Goal: Book appointment/travel/reservation

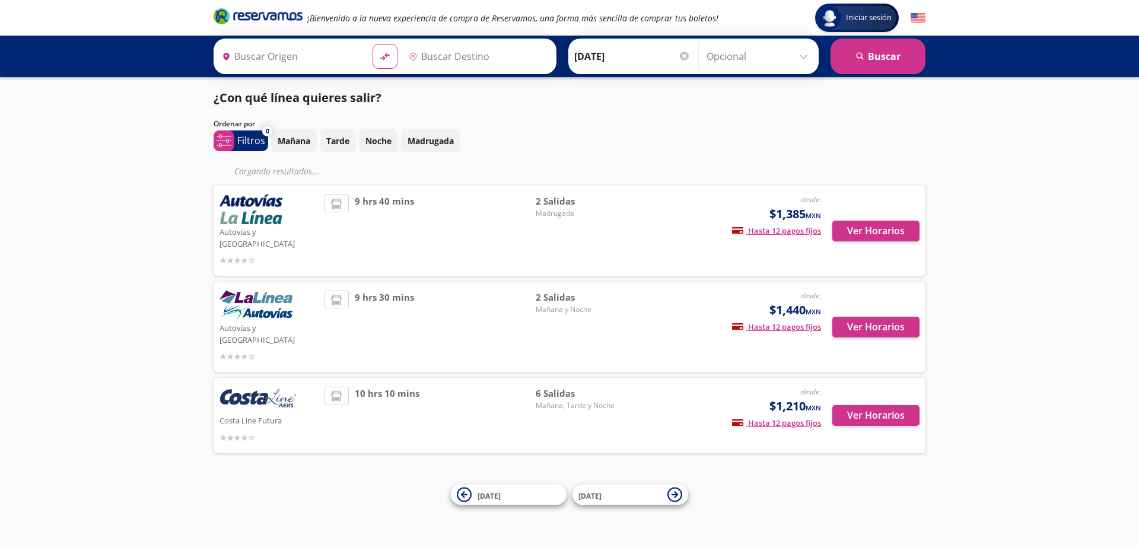
type input "[GEOGRAPHIC_DATA], [GEOGRAPHIC_DATA]"
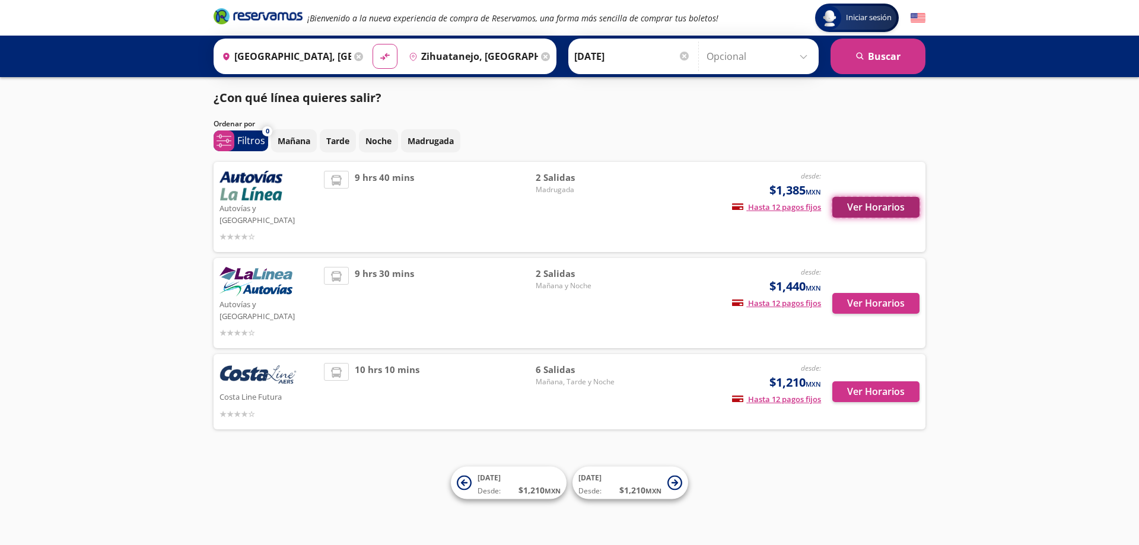
click at [874, 198] on button "Ver Horarios" at bounding box center [876, 207] width 87 height 21
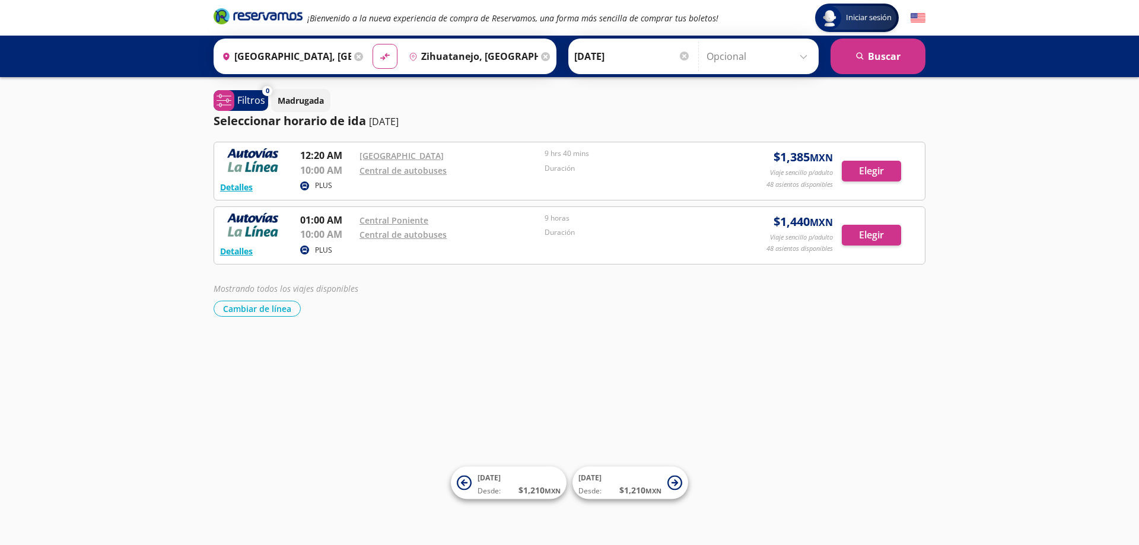
click at [303, 185] on circle at bounding box center [304, 186] width 9 height 9
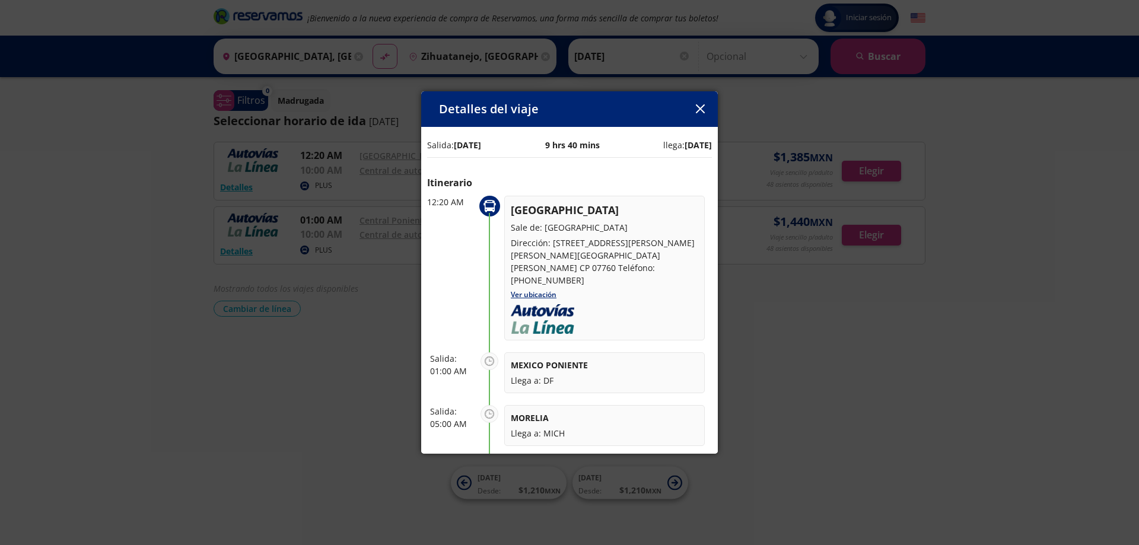
click at [697, 112] on icon "button" at bounding box center [700, 108] width 9 height 9
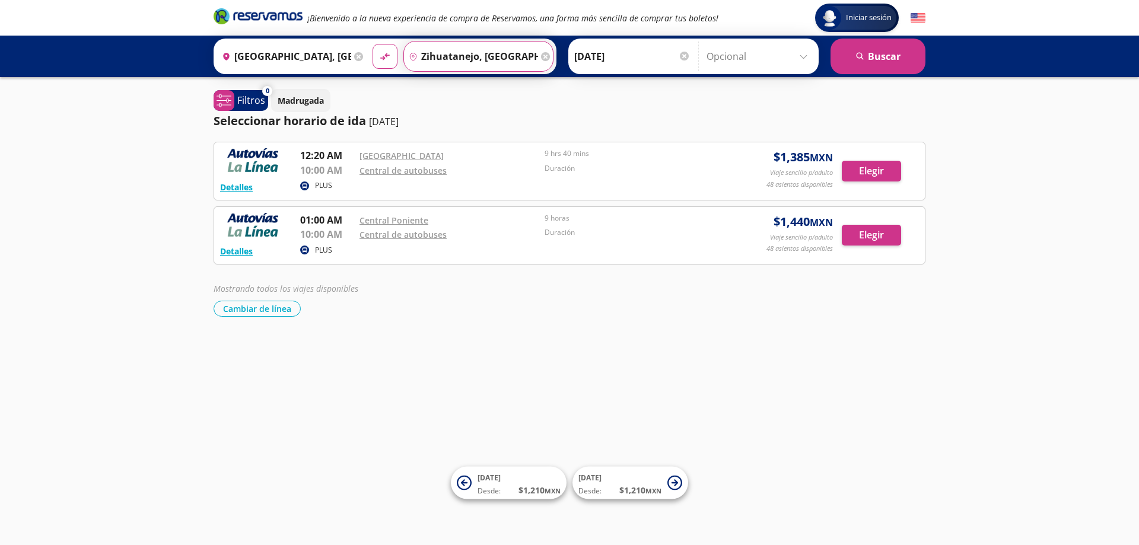
click at [455, 59] on input "Zihuatanejo, [GEOGRAPHIC_DATA]" at bounding box center [471, 57] width 134 height 30
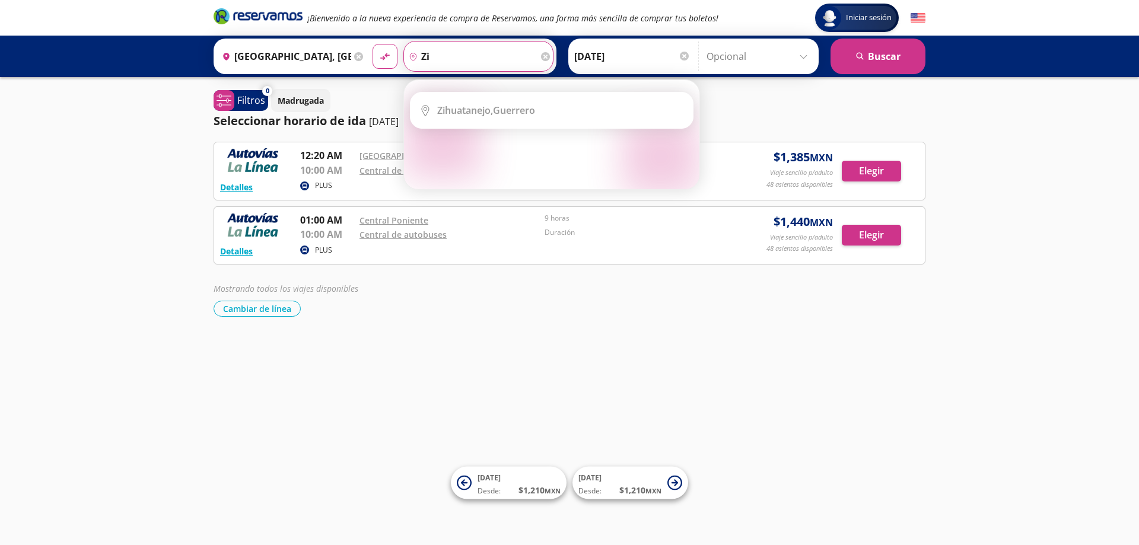
type input "z"
click at [444, 109] on b "Petatlán," at bounding box center [457, 110] width 40 height 13
type input "Petatlán, [GEOGRAPHIC_DATA]"
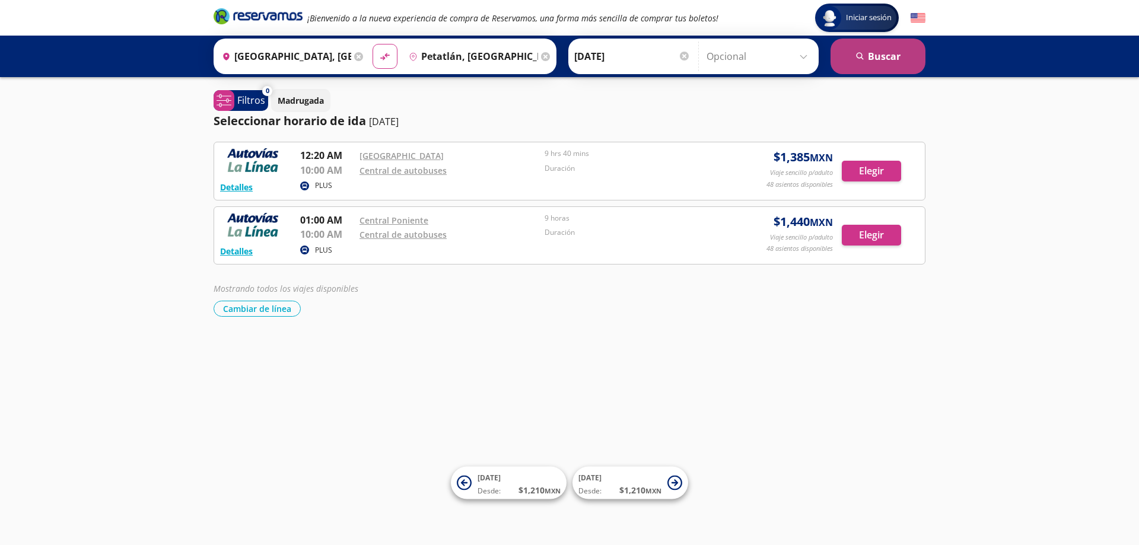
click at [874, 61] on button "search [GEOGRAPHIC_DATA]" at bounding box center [878, 57] width 95 height 36
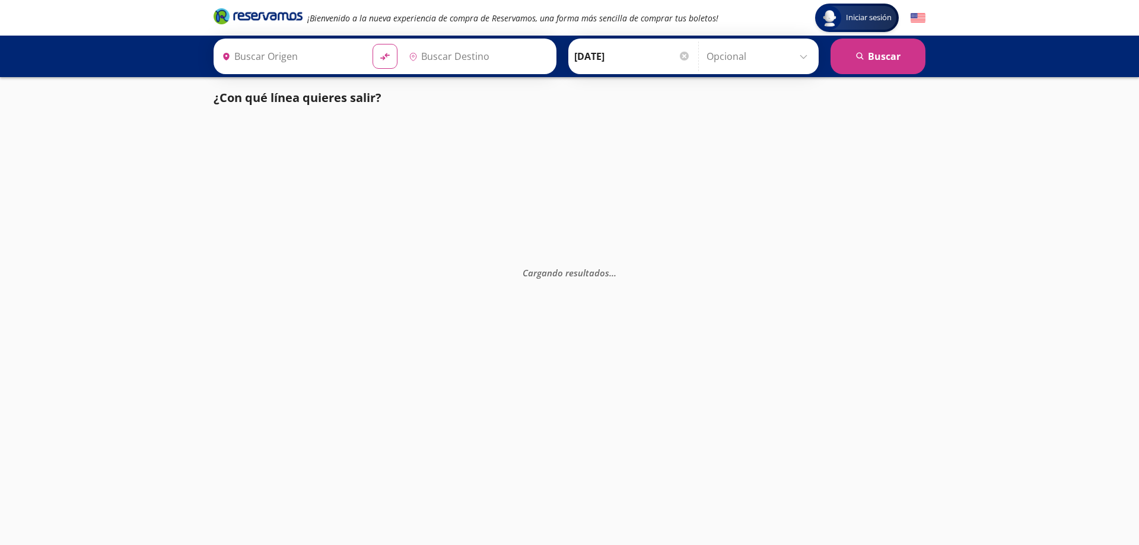
type input "[GEOGRAPHIC_DATA], [GEOGRAPHIC_DATA]"
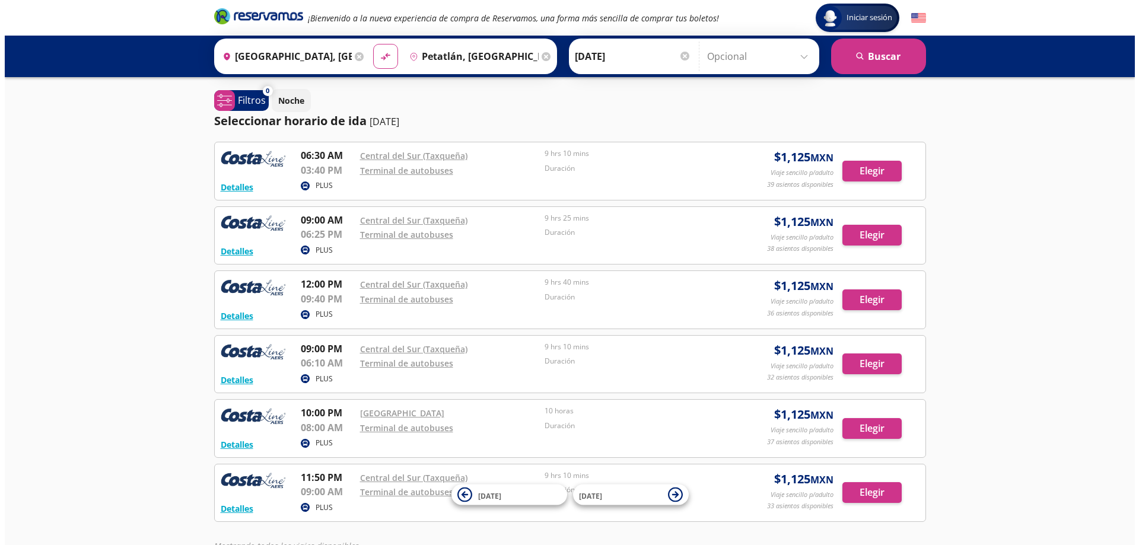
scroll to position [59, 0]
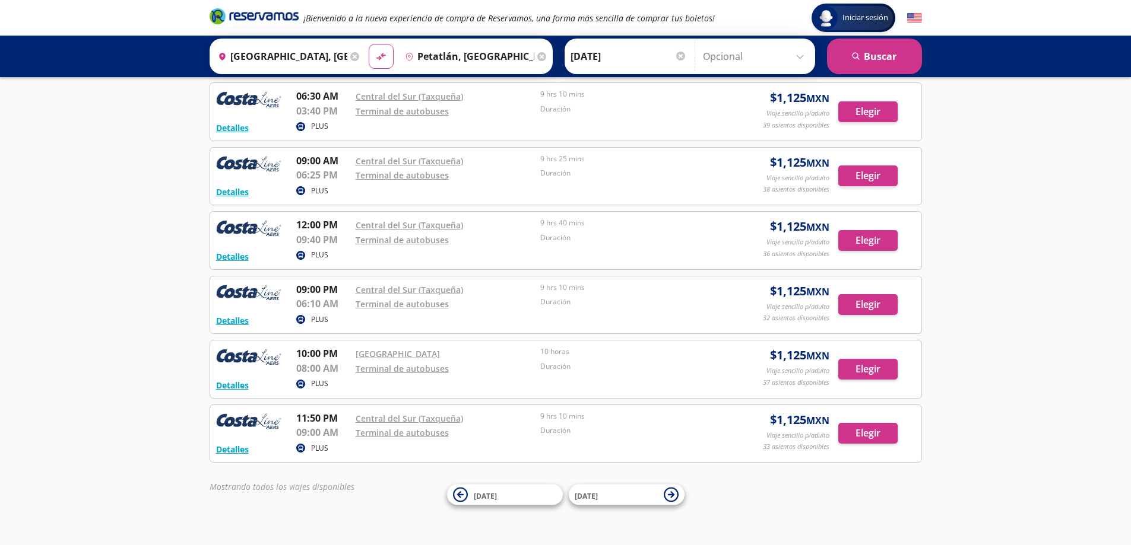
click at [297, 125] on circle at bounding box center [300, 126] width 9 height 9
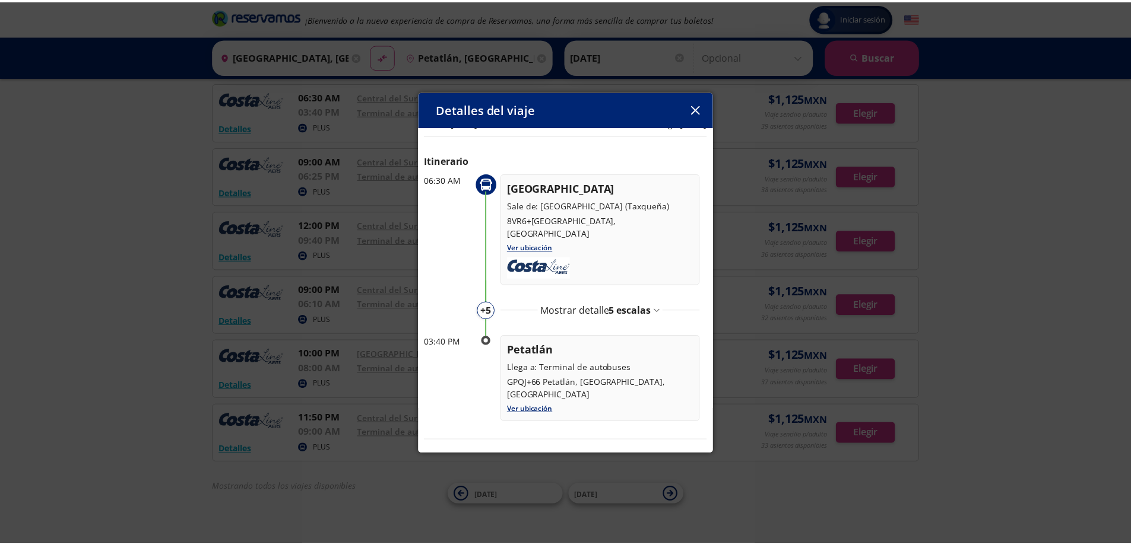
scroll to position [12, 0]
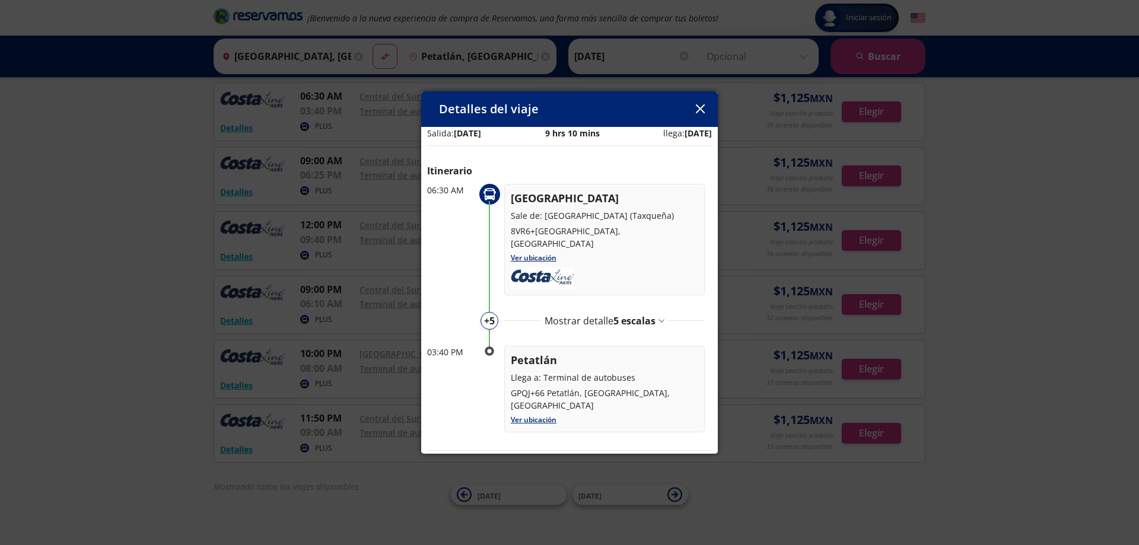
click at [708, 131] on div "[GEOGRAPHIC_DATA]: [DATE] 9 hrs 10 mins llega: [DATE] Itinerario 06:30 AM [GEOG…" at bounding box center [569, 329] width 297 height 428
click at [532, 415] on link "Ver ubicación" at bounding box center [534, 420] width 46 height 10
click at [700, 107] on icon "button" at bounding box center [700, 108] width 9 height 9
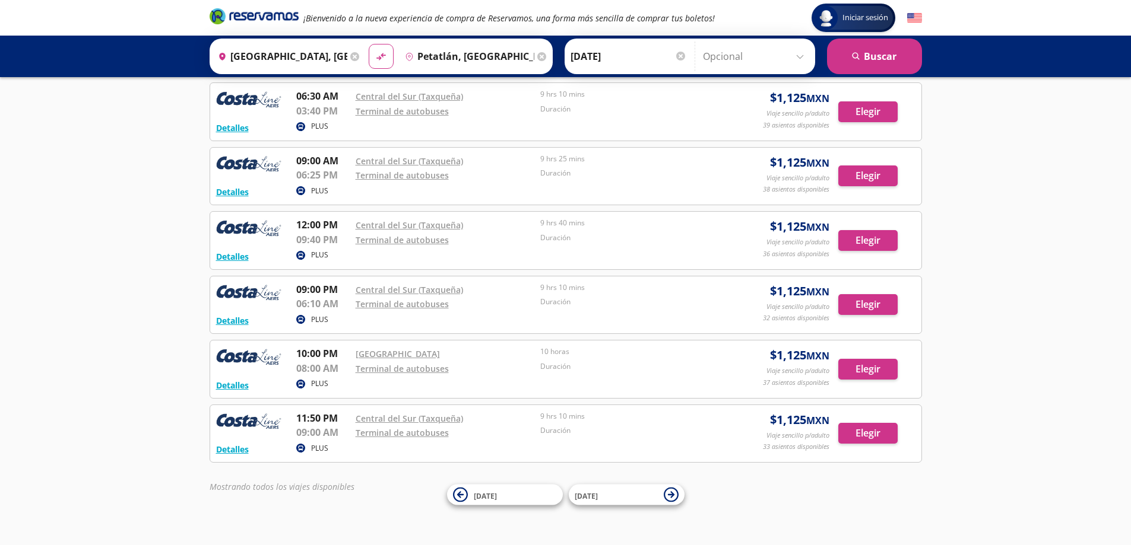
click at [420, 55] on input "Petatlán, [GEOGRAPHIC_DATA]" at bounding box center [467, 57] width 134 height 30
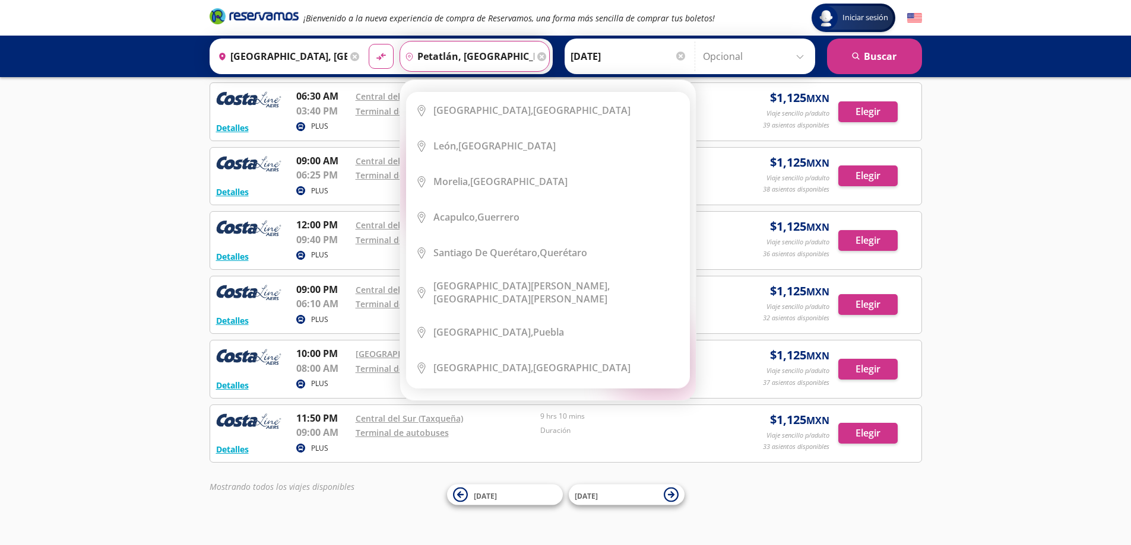
click at [420, 53] on input "Petatlán, [GEOGRAPHIC_DATA]" at bounding box center [467, 57] width 134 height 30
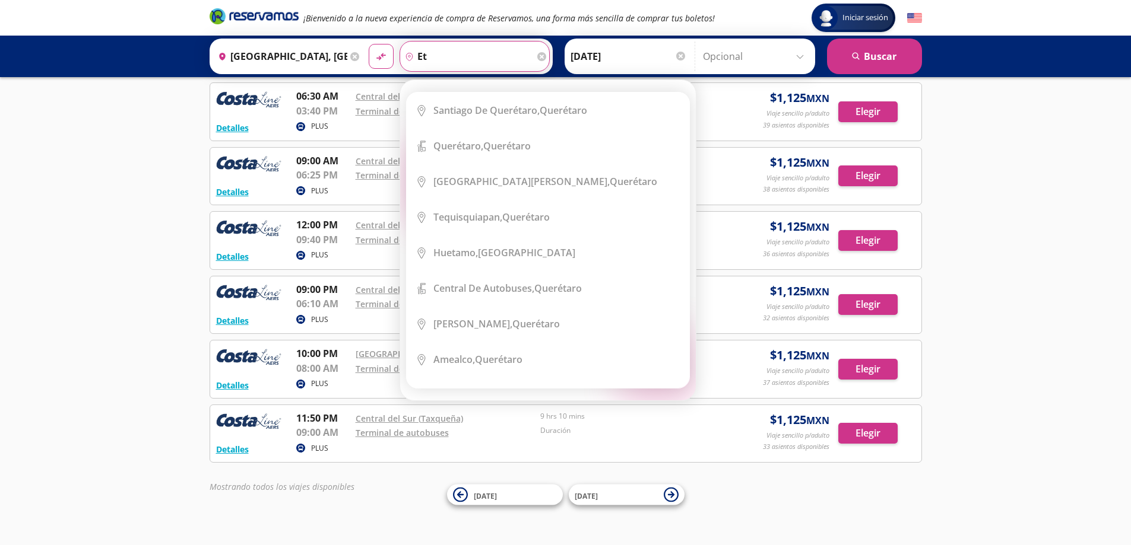
type input "e"
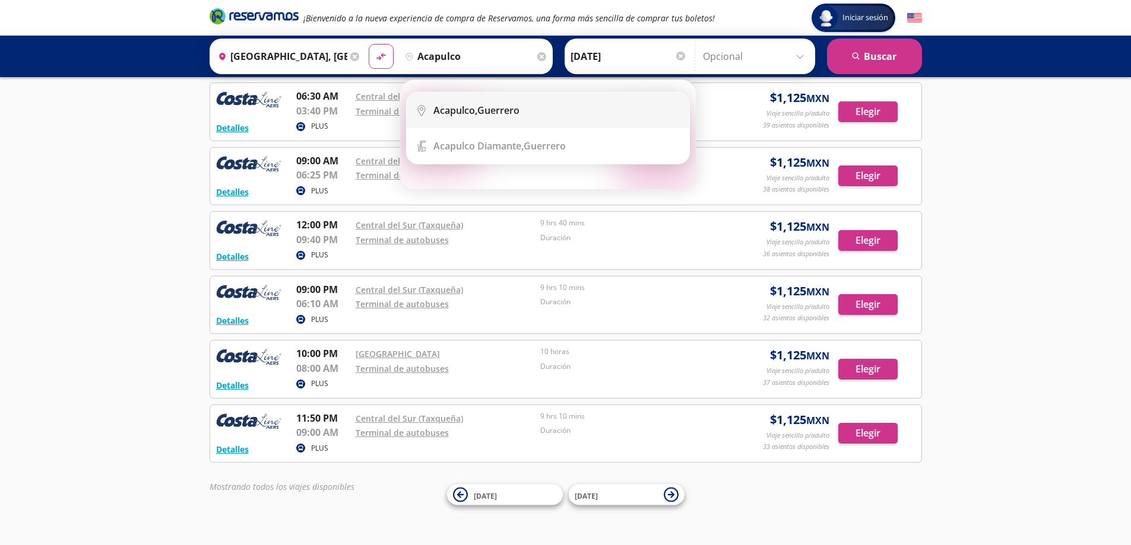
click at [477, 110] on b "Acapulco," at bounding box center [455, 110] width 44 height 13
type input "Acapulco, [GEOGRAPHIC_DATA]"
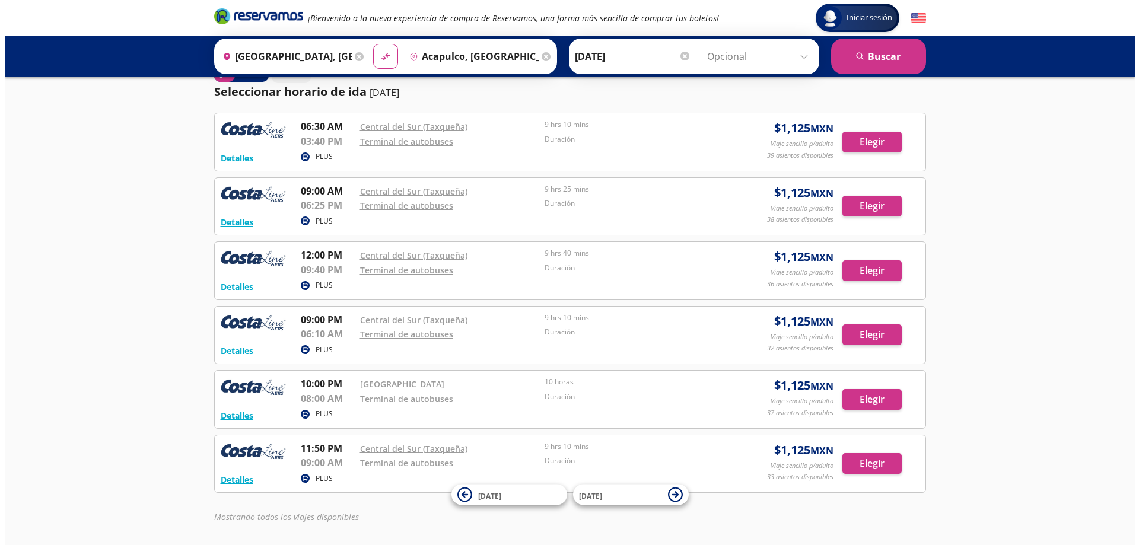
scroll to position [0, 0]
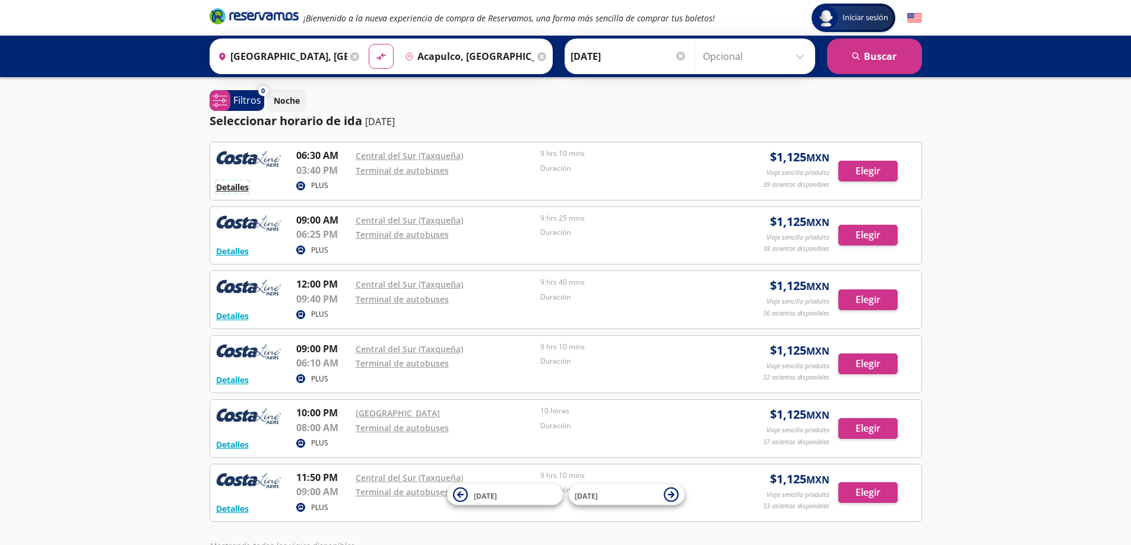
click at [224, 188] on button "Detalles" at bounding box center [232, 187] width 33 height 12
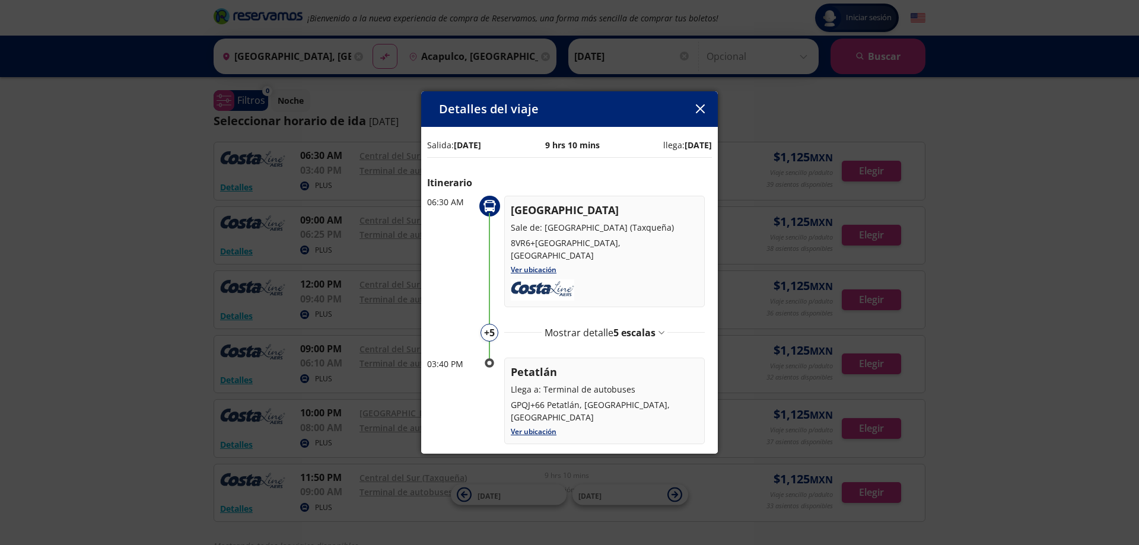
click at [700, 109] on icon "button" at bounding box center [700, 108] width 9 height 9
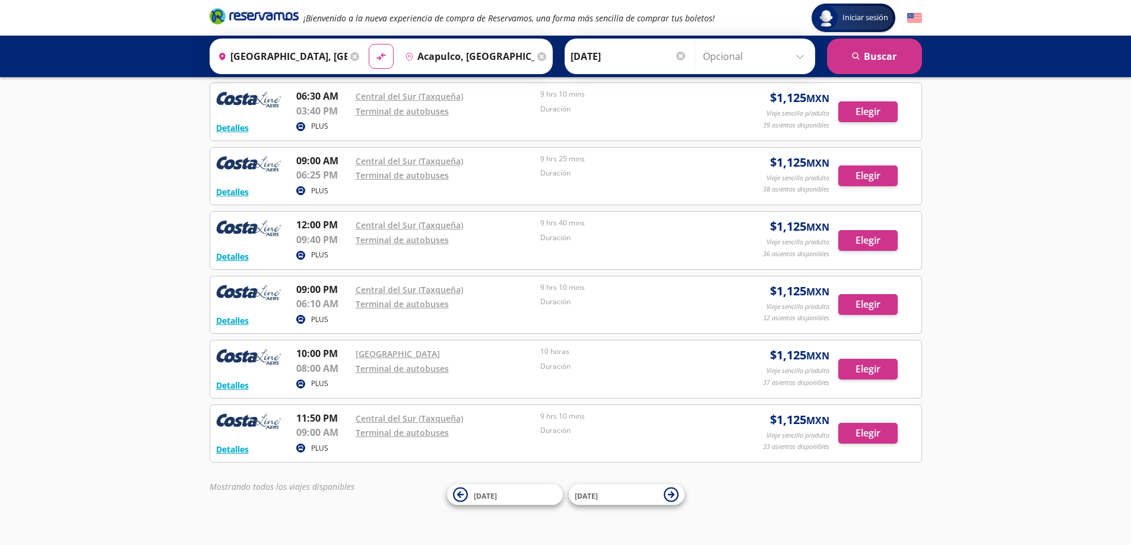
scroll to position [72, 0]
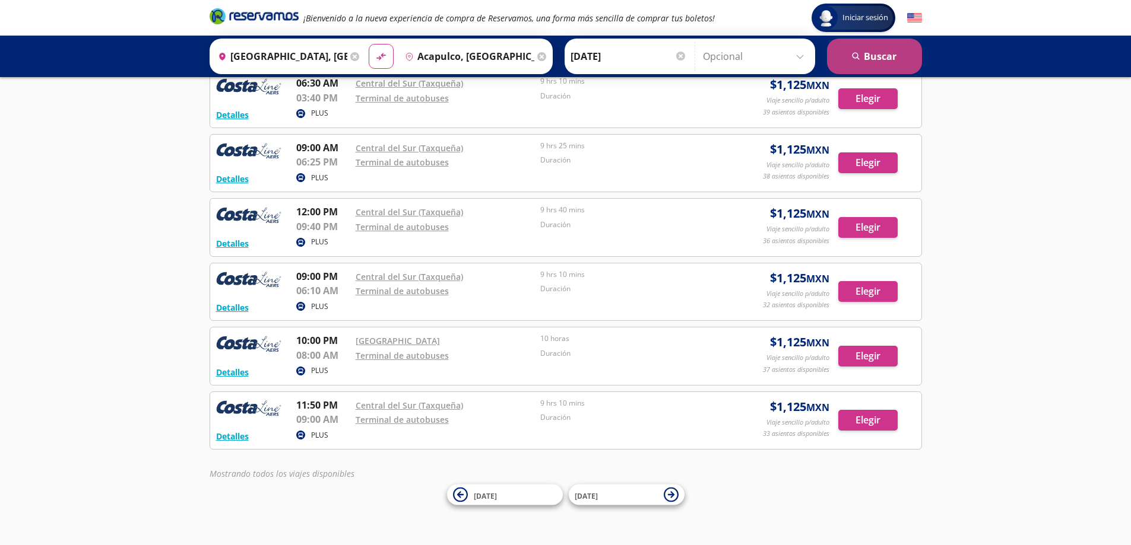
click at [903, 59] on button "search [GEOGRAPHIC_DATA]" at bounding box center [874, 57] width 95 height 36
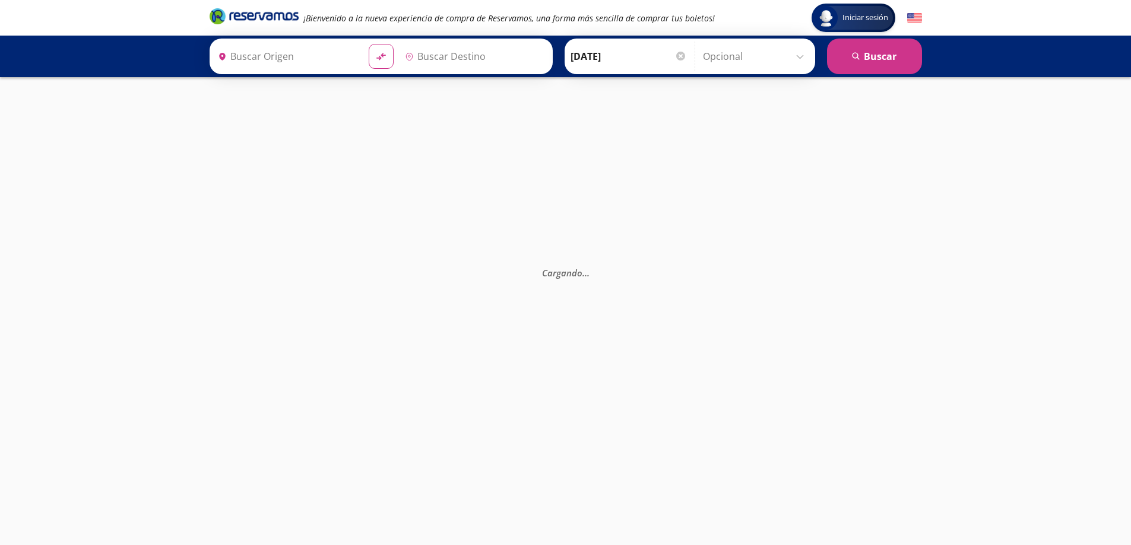
type input "[GEOGRAPHIC_DATA], [GEOGRAPHIC_DATA]"
type input "Acapulco, [GEOGRAPHIC_DATA]"
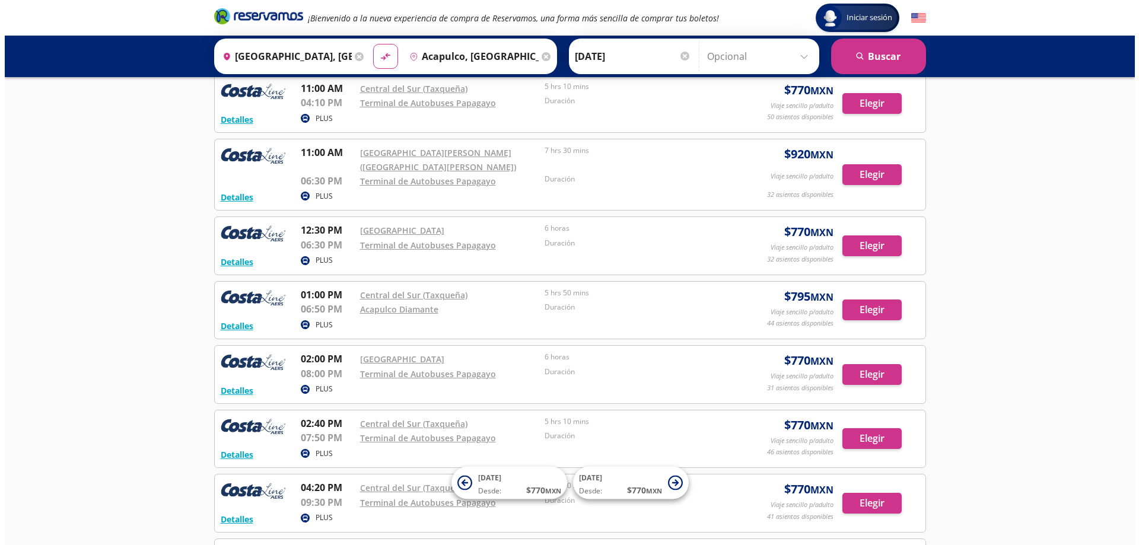
scroll to position [534, 0]
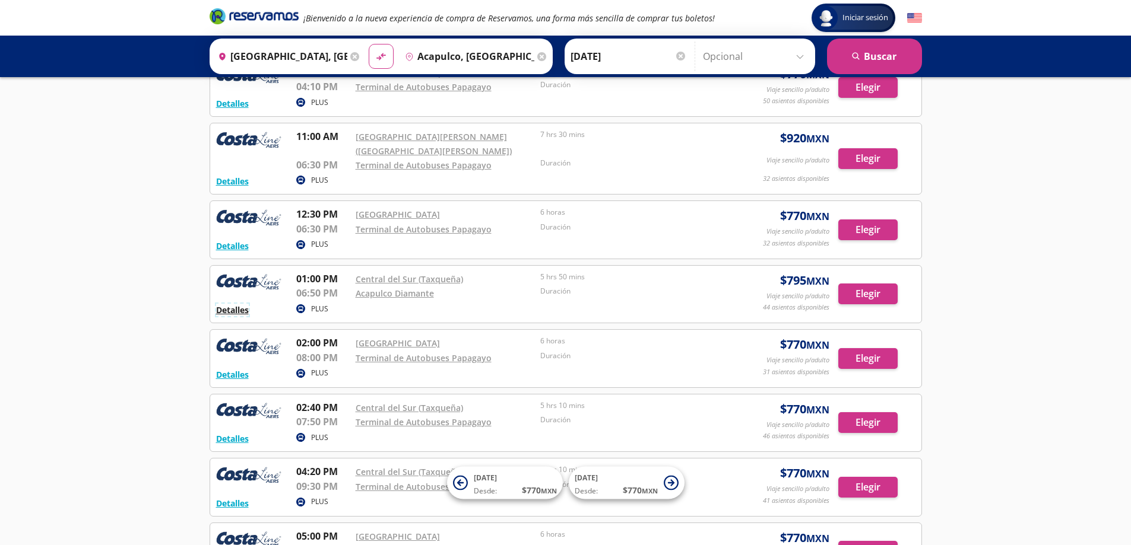
click at [230, 314] on button "Detalles" at bounding box center [232, 310] width 33 height 12
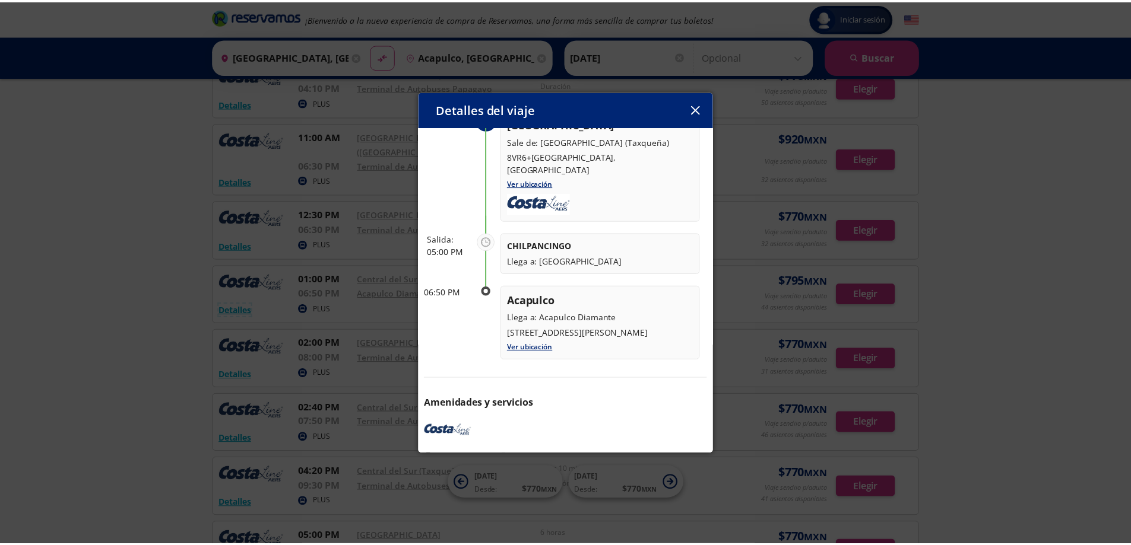
scroll to position [115, 0]
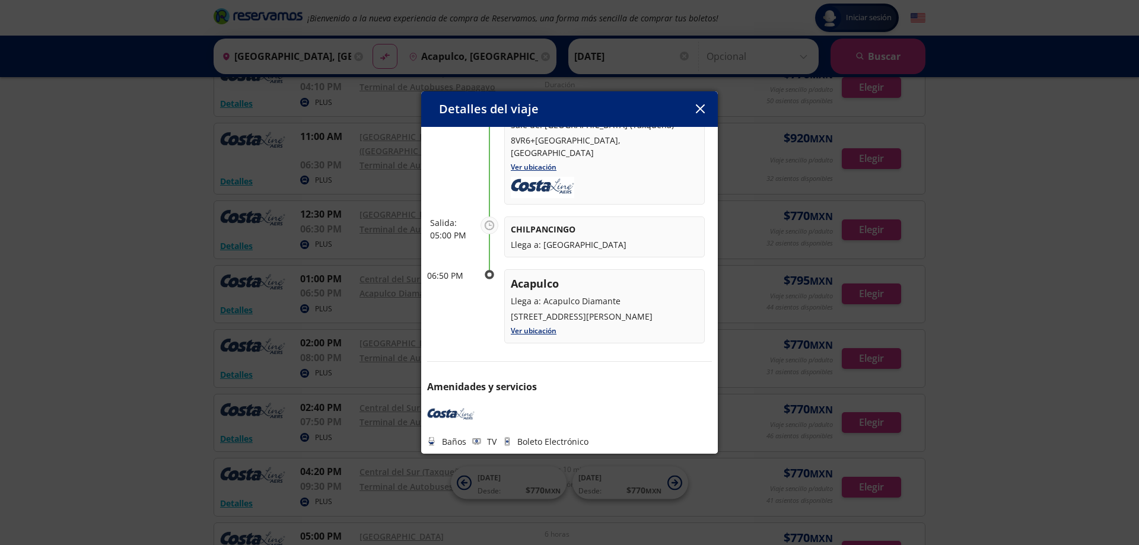
click at [701, 109] on icon "button" at bounding box center [700, 108] width 9 height 9
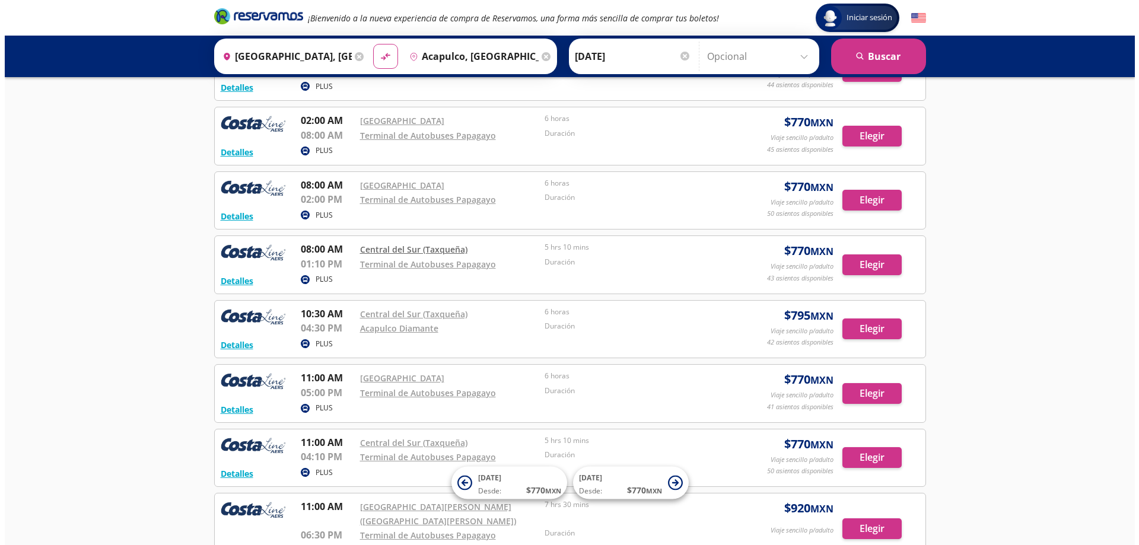
scroll to position [0, 0]
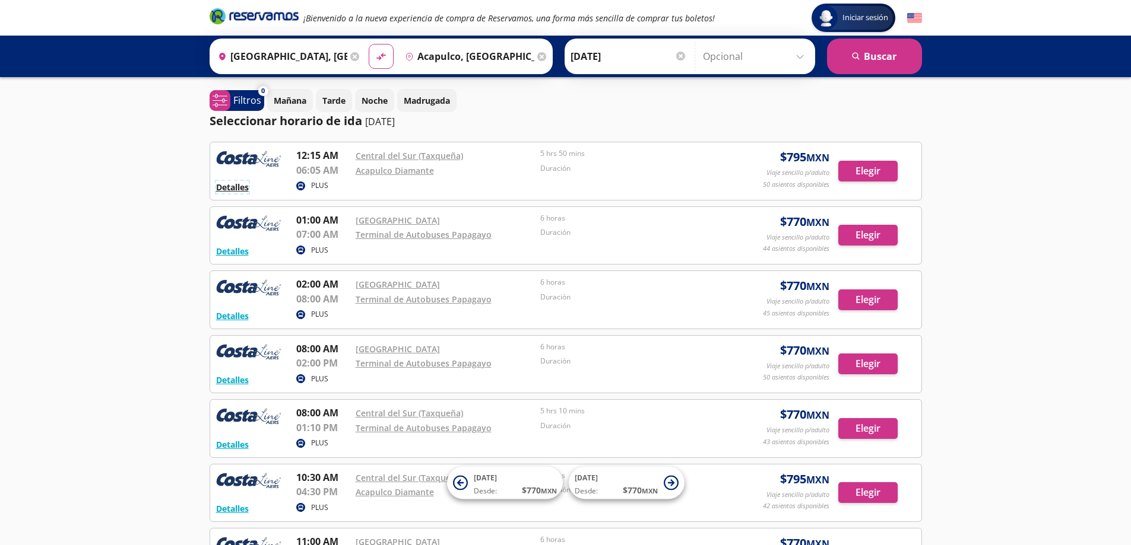
click at [230, 190] on button "Detalles" at bounding box center [232, 187] width 33 height 12
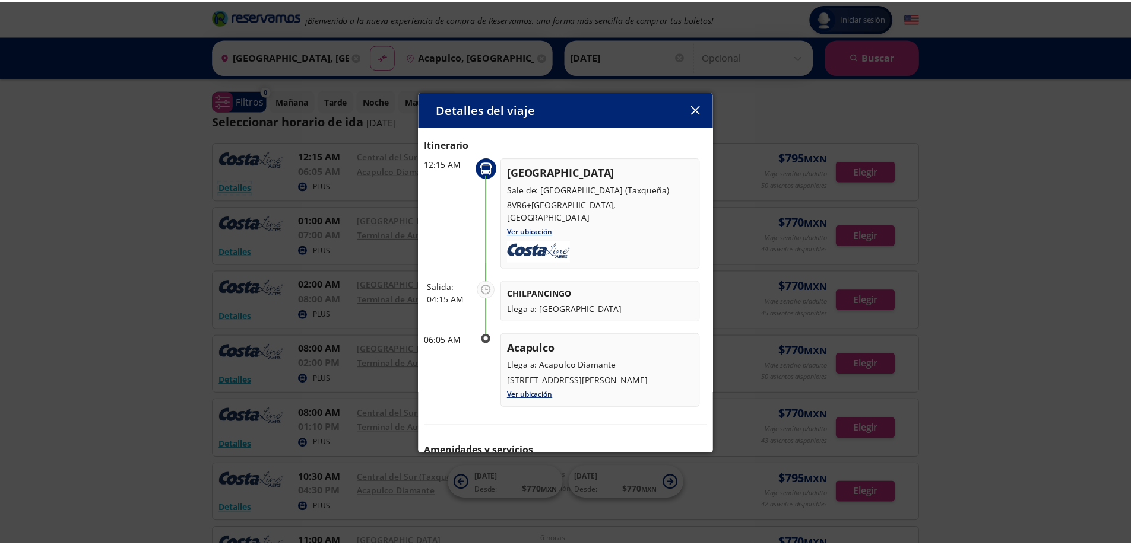
scroll to position [59, 0]
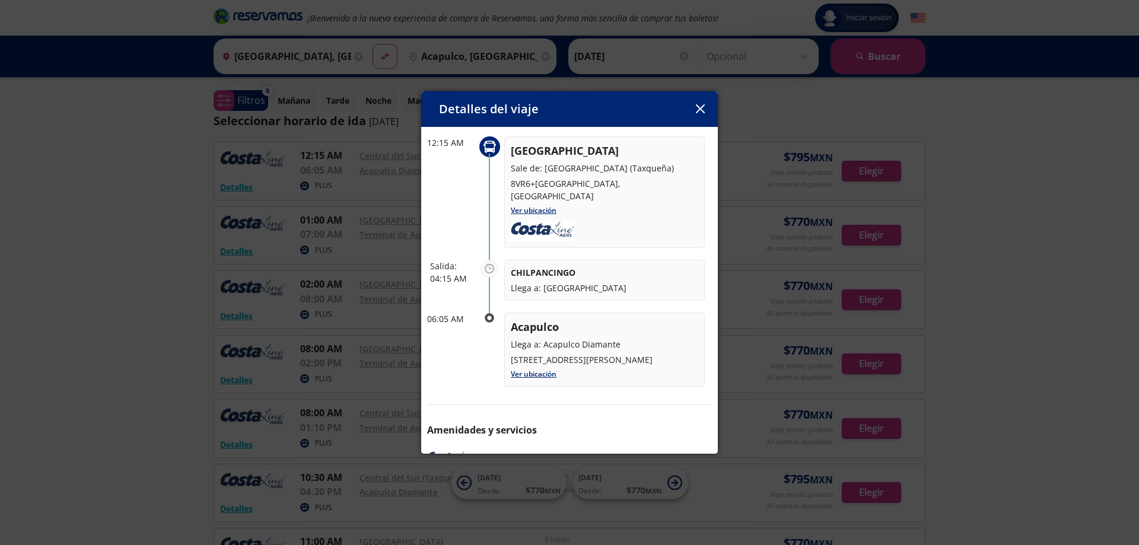
click at [697, 107] on icon "button" at bounding box center [700, 108] width 9 height 9
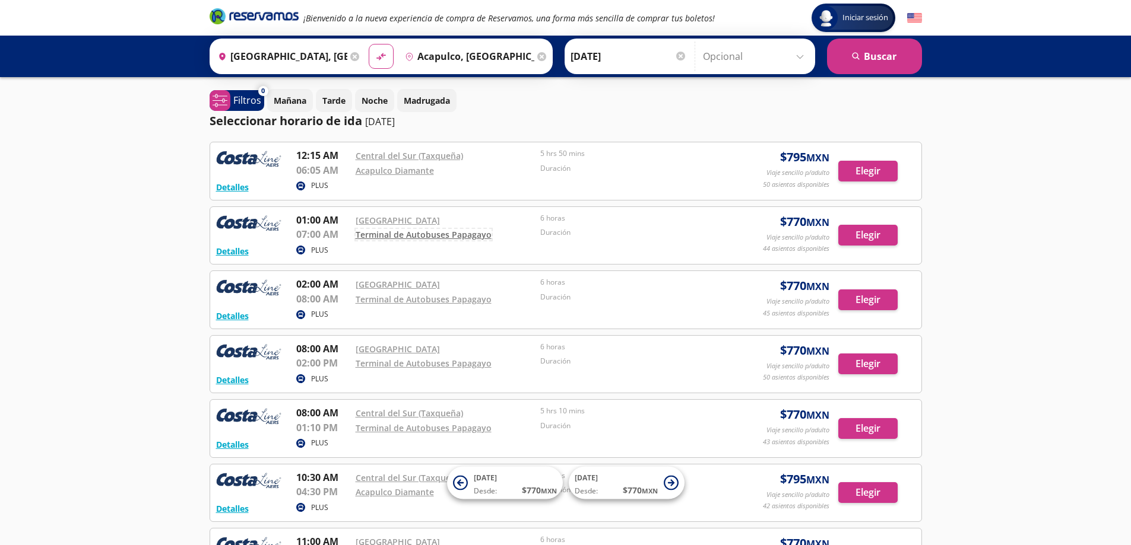
click at [427, 236] on link "Terminal de Autobuses Papagayo" at bounding box center [423, 234] width 136 height 11
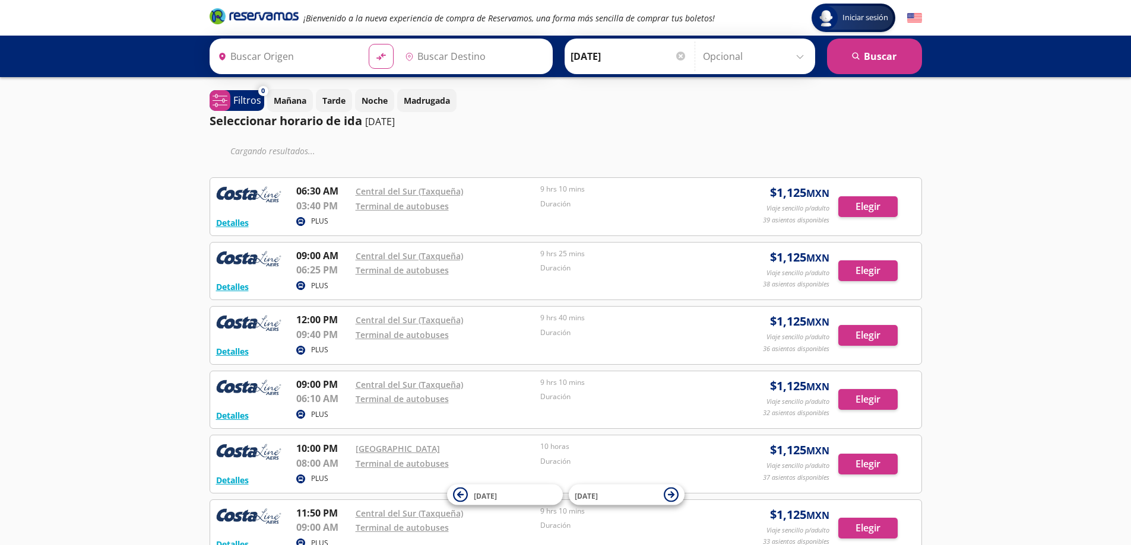
type input "[GEOGRAPHIC_DATA], [GEOGRAPHIC_DATA]"
type input "Petatlán, [GEOGRAPHIC_DATA]"
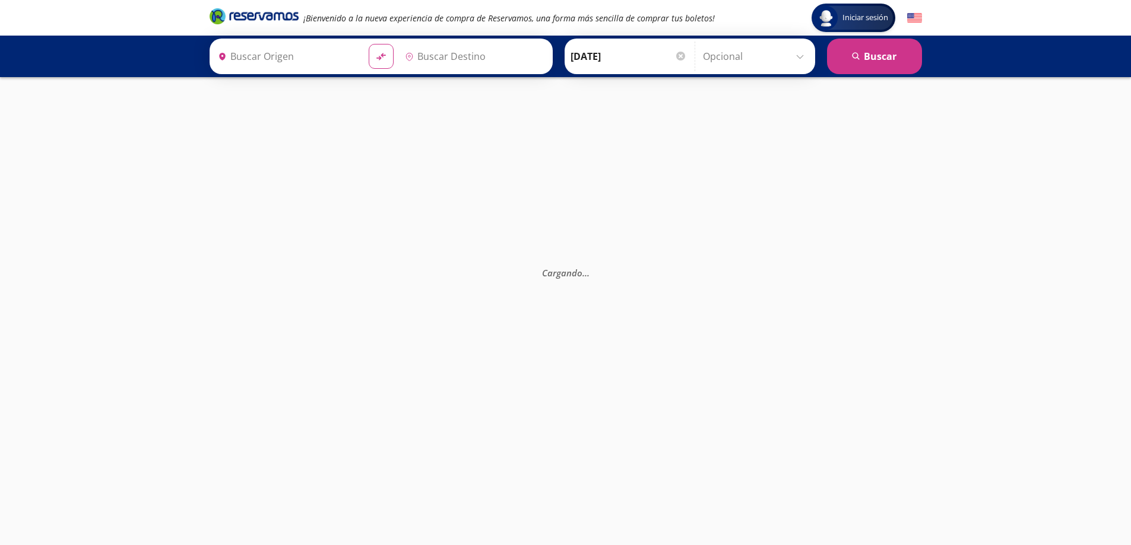
type input "[GEOGRAPHIC_DATA], [GEOGRAPHIC_DATA]"
type input "Zihuatanejo, [GEOGRAPHIC_DATA]"
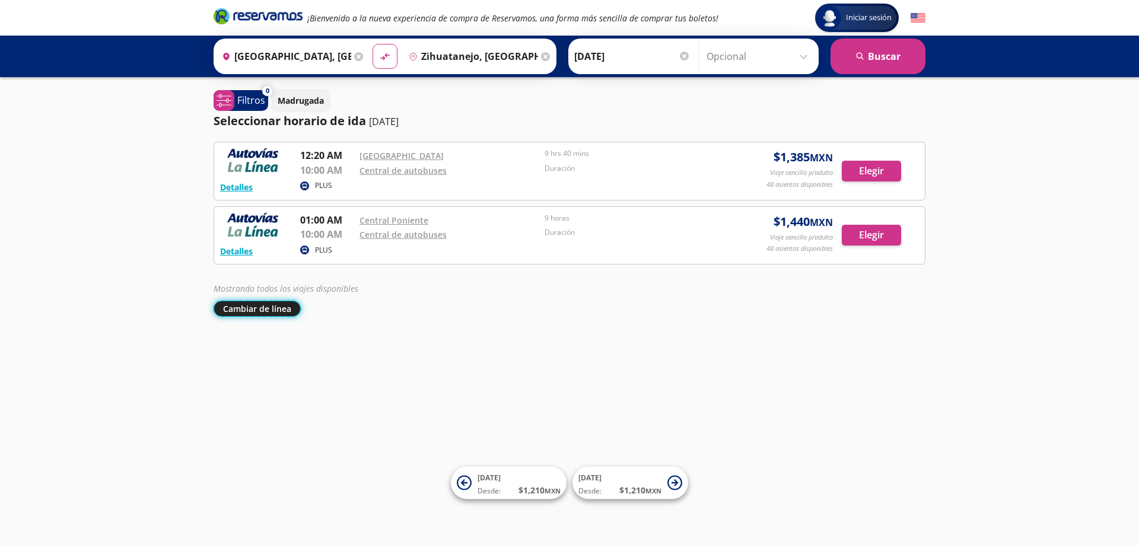
click at [252, 312] on button "Cambiar de línea" at bounding box center [257, 309] width 87 height 16
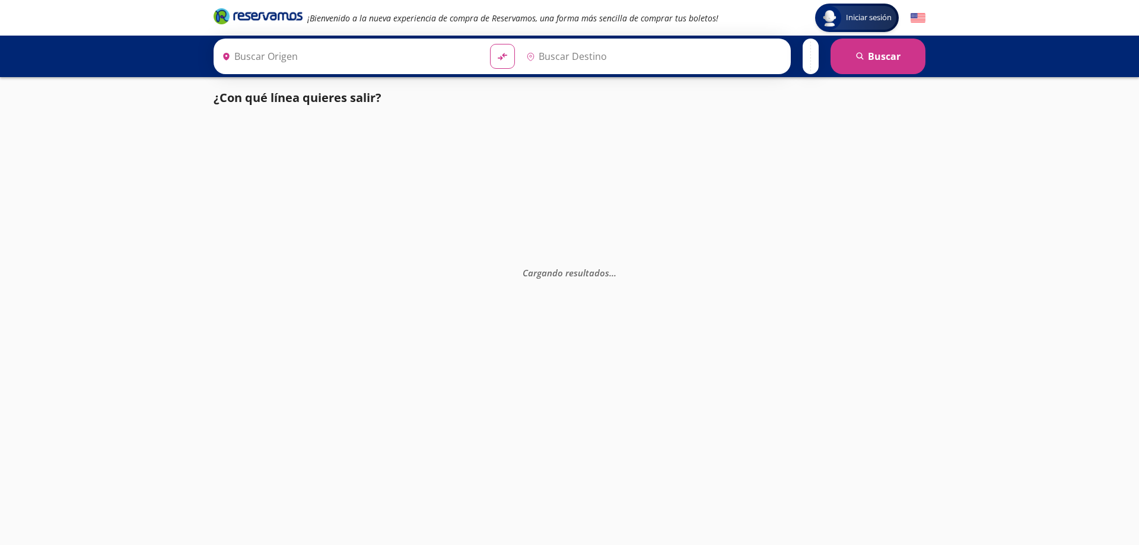
type input "[GEOGRAPHIC_DATA], [GEOGRAPHIC_DATA]"
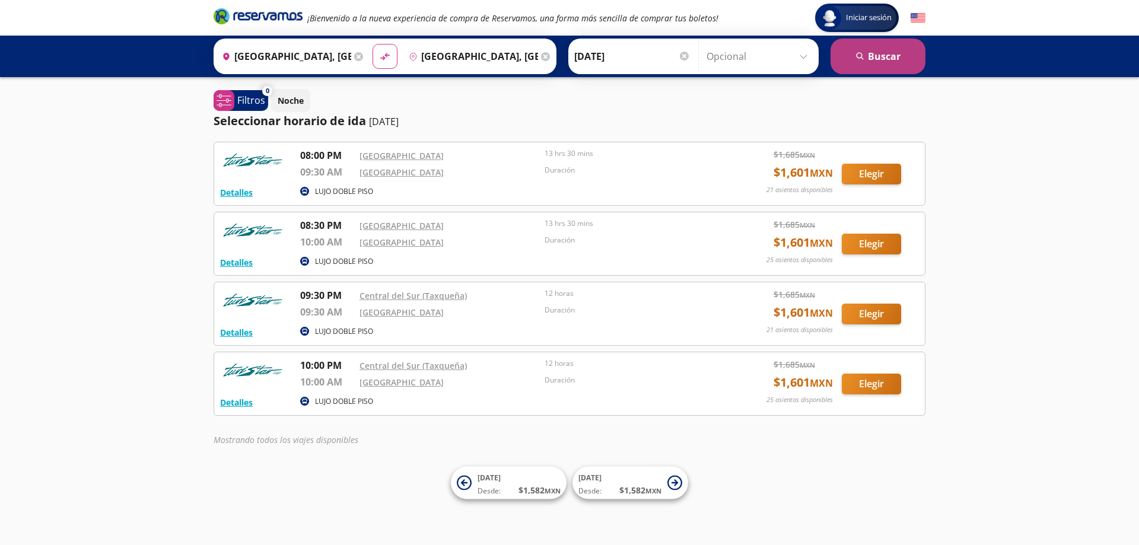
click at [893, 53] on button "search [GEOGRAPHIC_DATA]" at bounding box center [878, 57] width 95 height 36
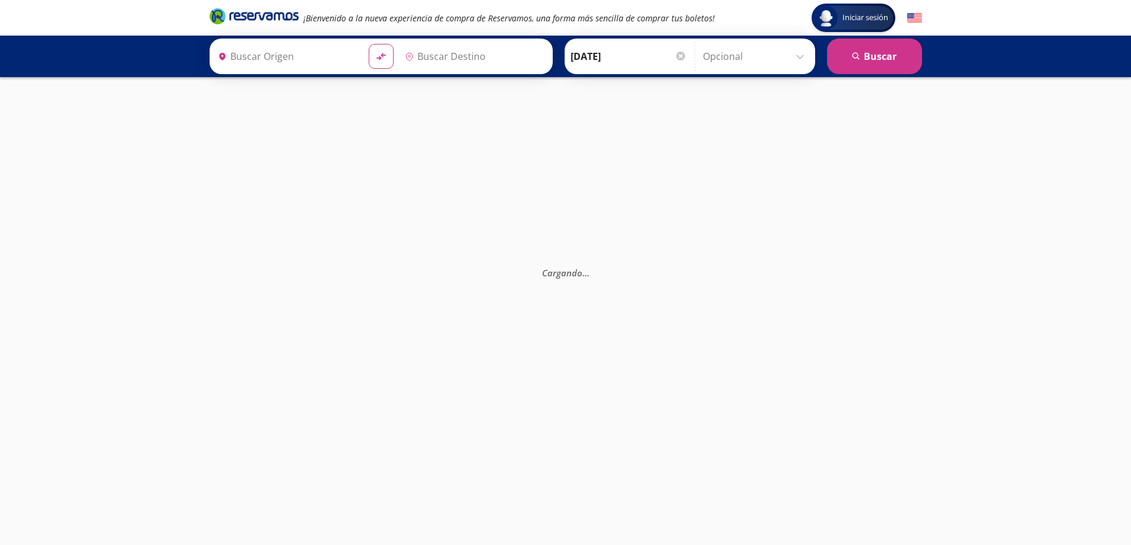
type input "[GEOGRAPHIC_DATA], [GEOGRAPHIC_DATA]"
type input "Puerto Escondido, Oaxaca"
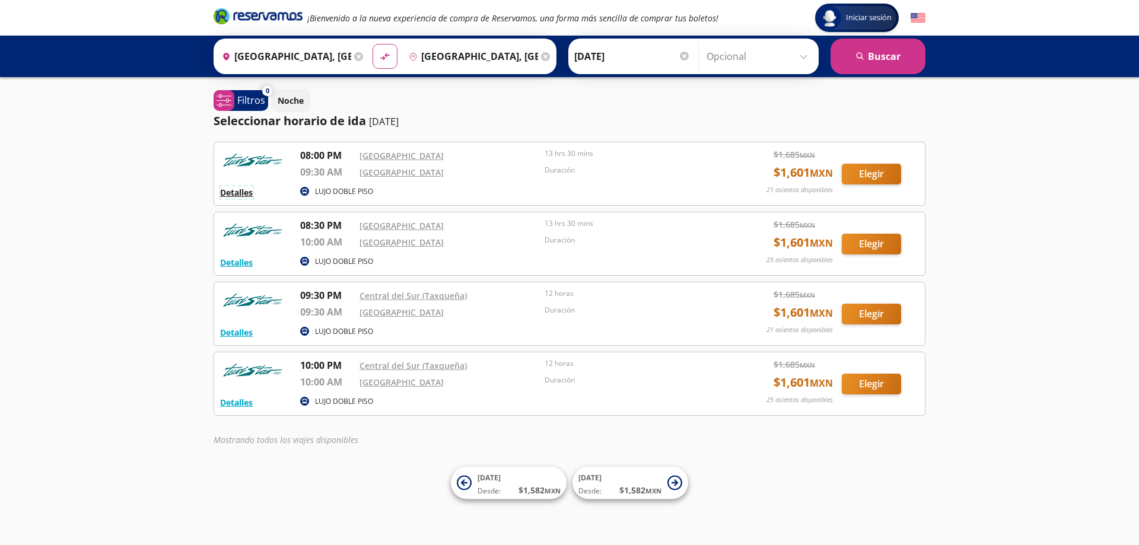
click at [243, 190] on button "Detalles" at bounding box center [236, 192] width 33 height 12
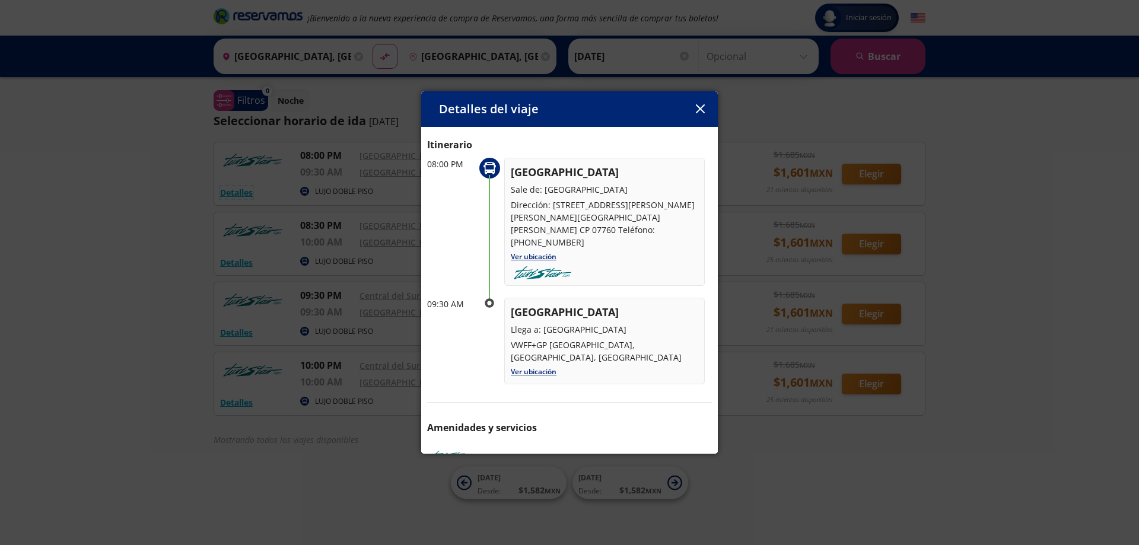
scroll to position [54, 0]
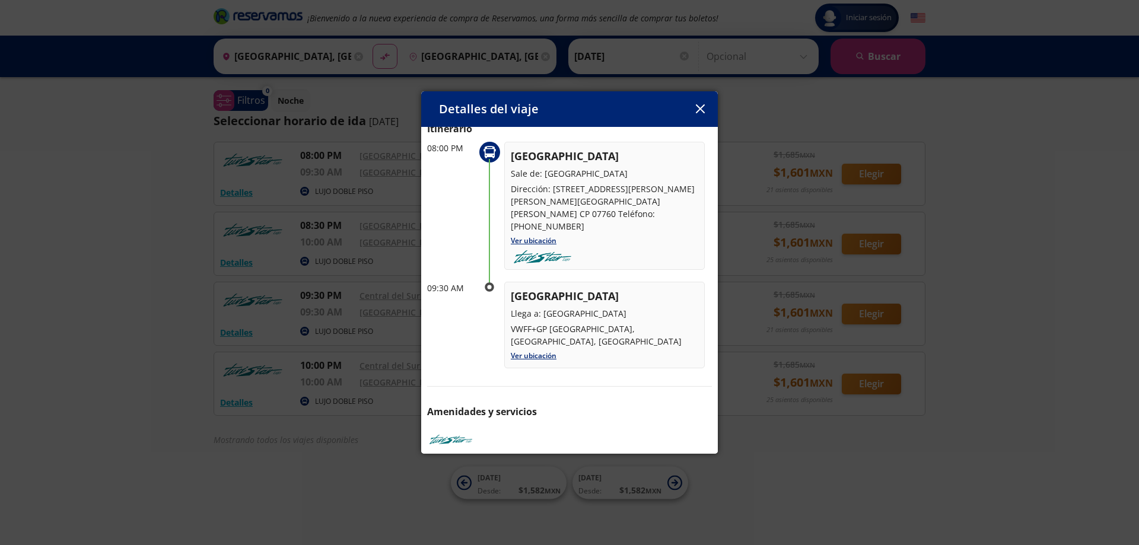
click at [700, 109] on icon "button" at bounding box center [700, 108] width 9 height 9
